Goal: Find contact information: Find contact information

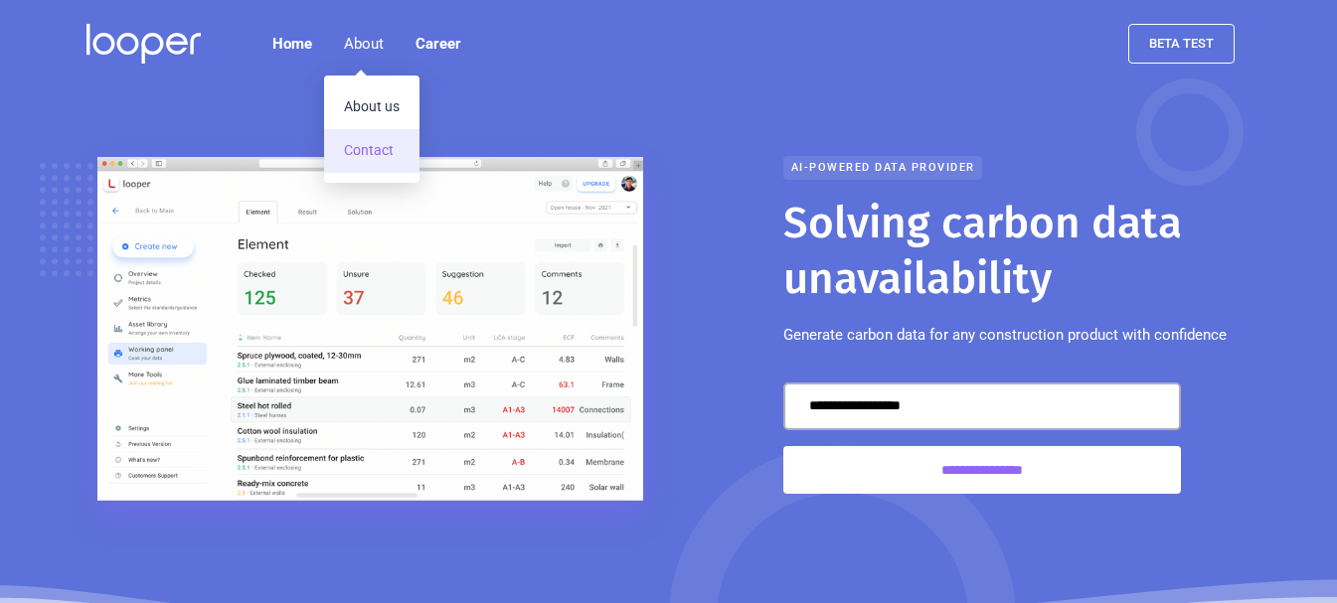
click at [365, 142] on link "Contact" at bounding box center [371, 151] width 95 height 44
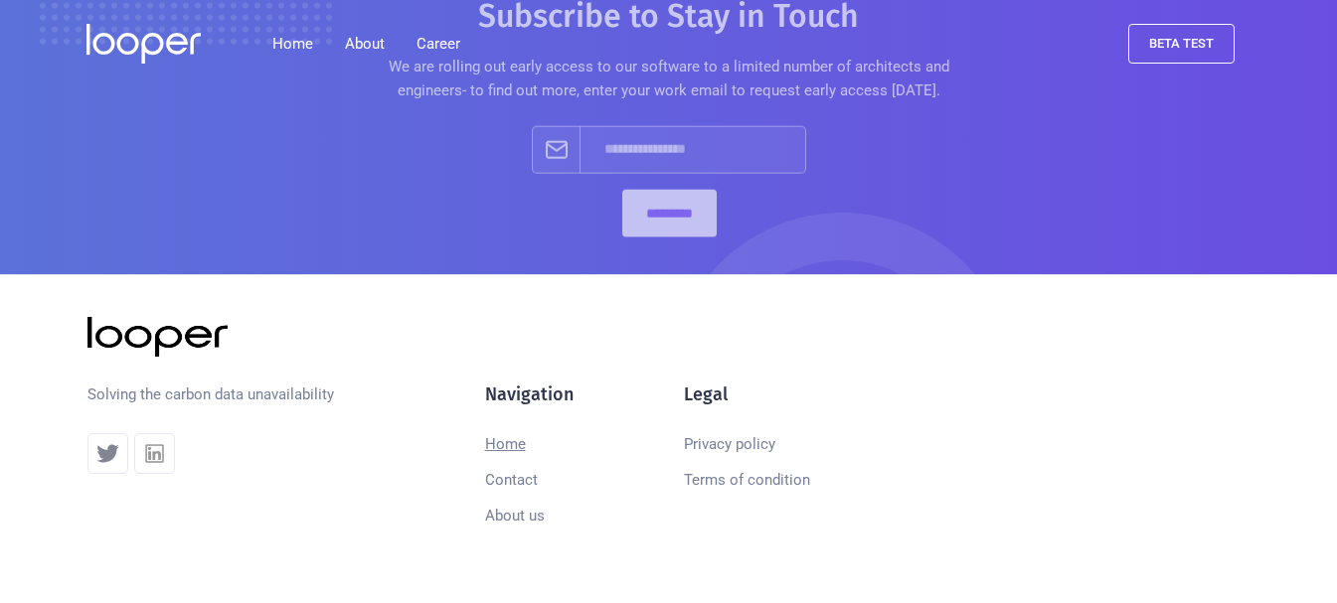
scroll to position [1715, 0]
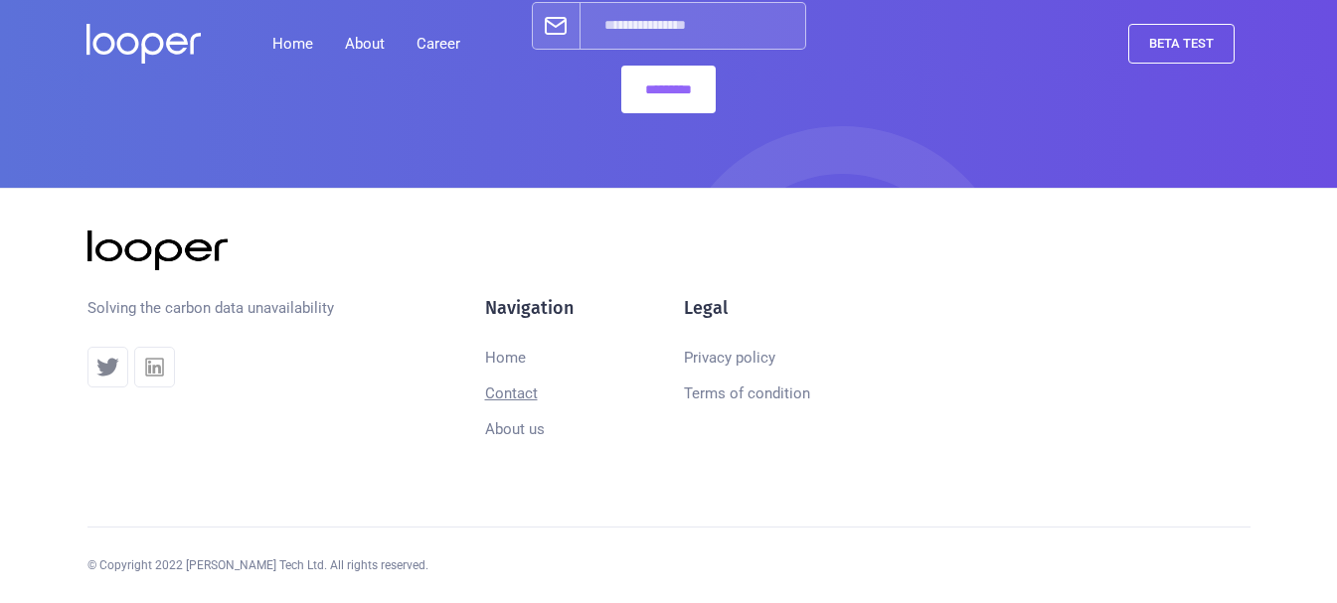
click at [519, 391] on link "Contact" at bounding box center [511, 394] width 53 height 36
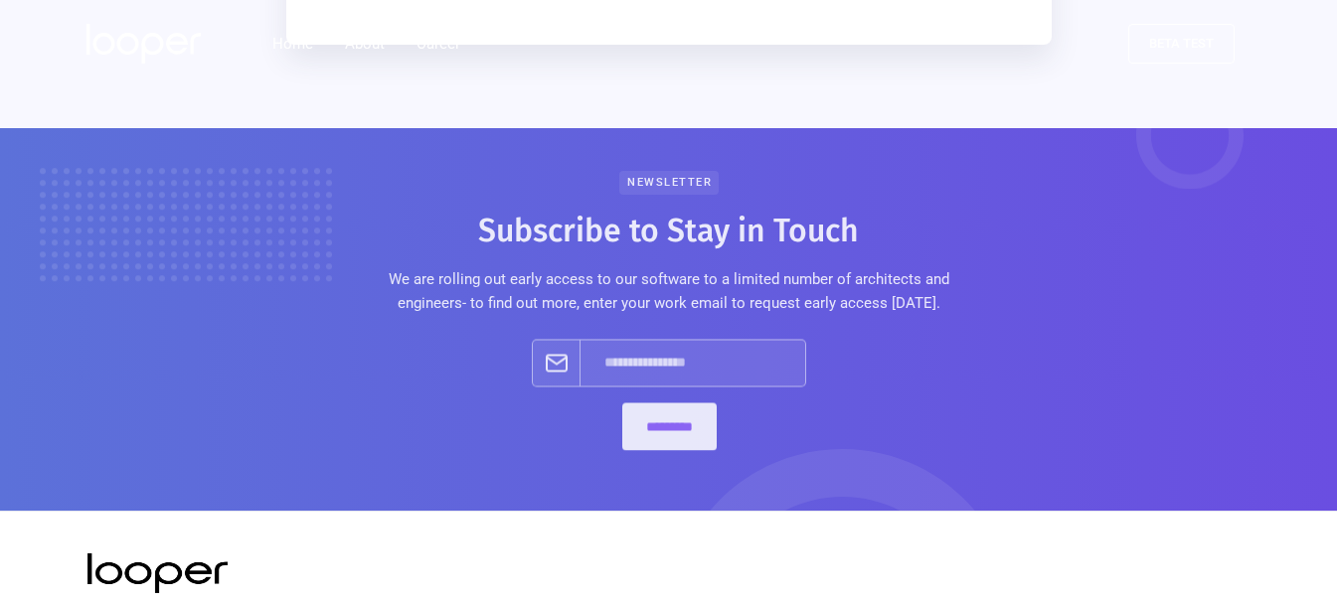
scroll to position [1715, 0]
